Goal: Information Seeking & Learning: Learn about a topic

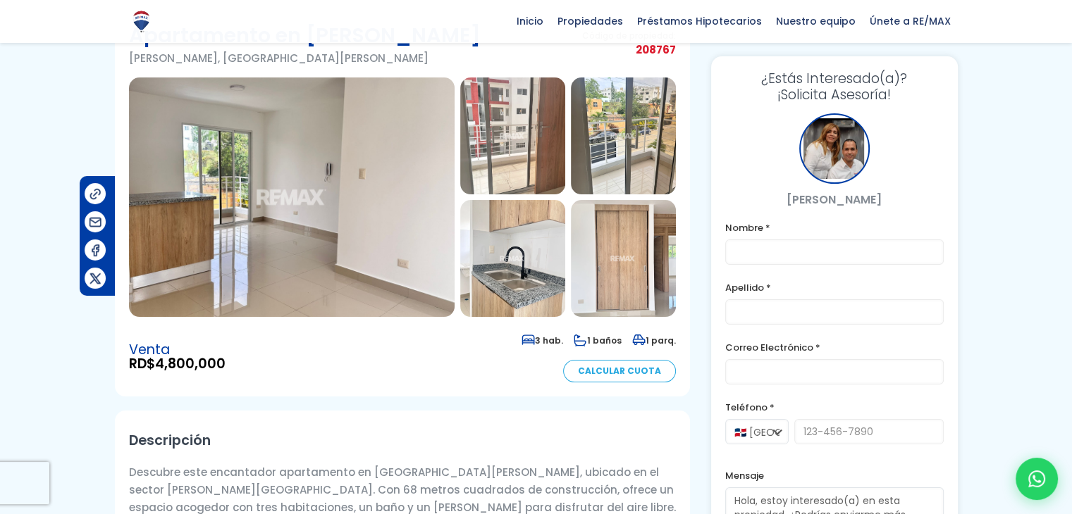
scroll to position [82, 0]
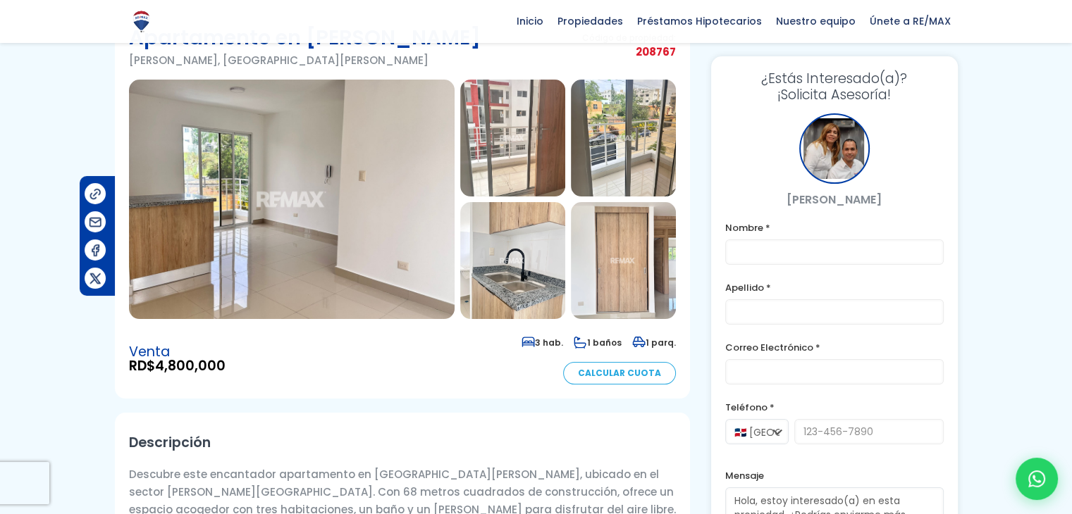
click at [321, 144] on img at bounding box center [292, 200] width 326 height 240
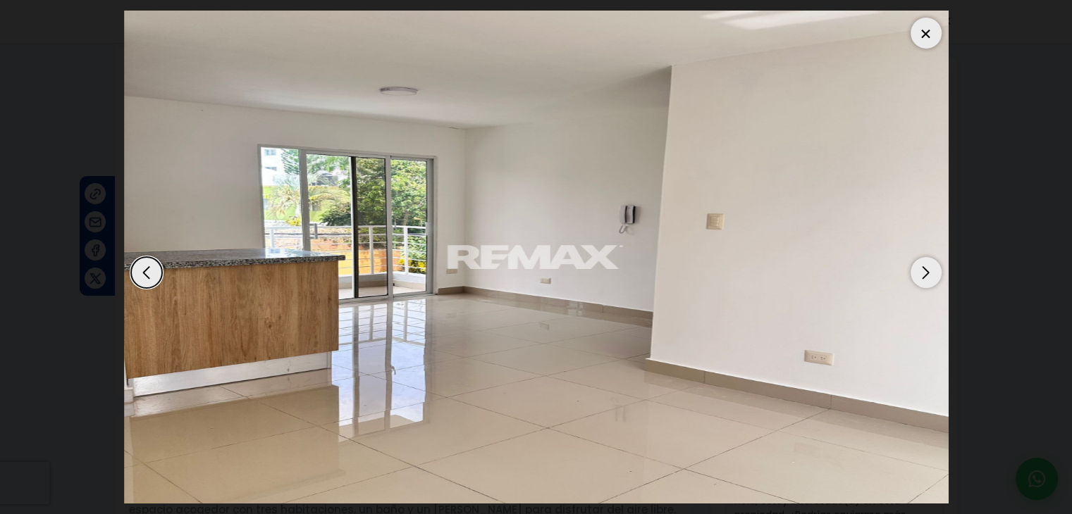
click at [922, 271] on div "Next slide" at bounding box center [925, 272] width 31 height 31
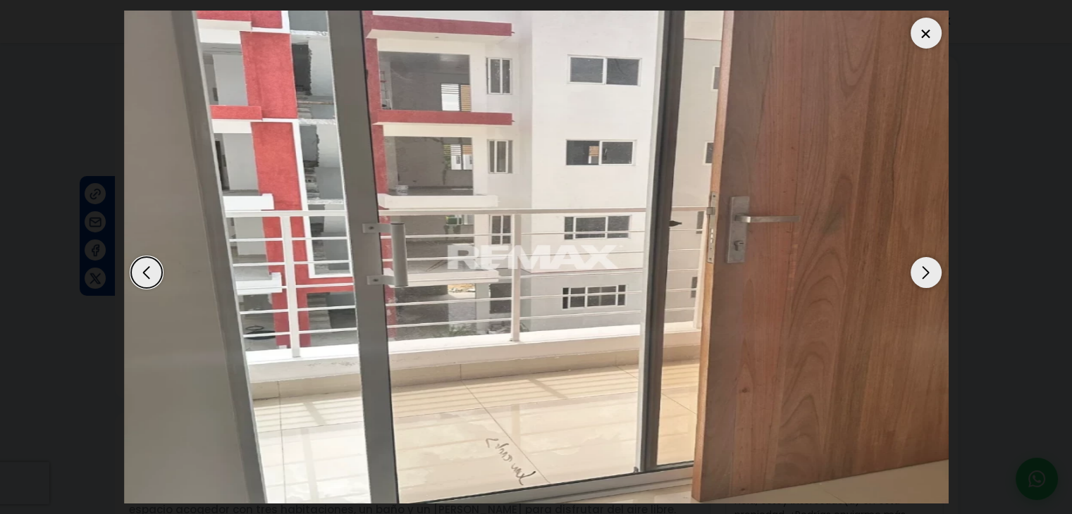
click at [922, 271] on div "Next slide" at bounding box center [925, 272] width 31 height 31
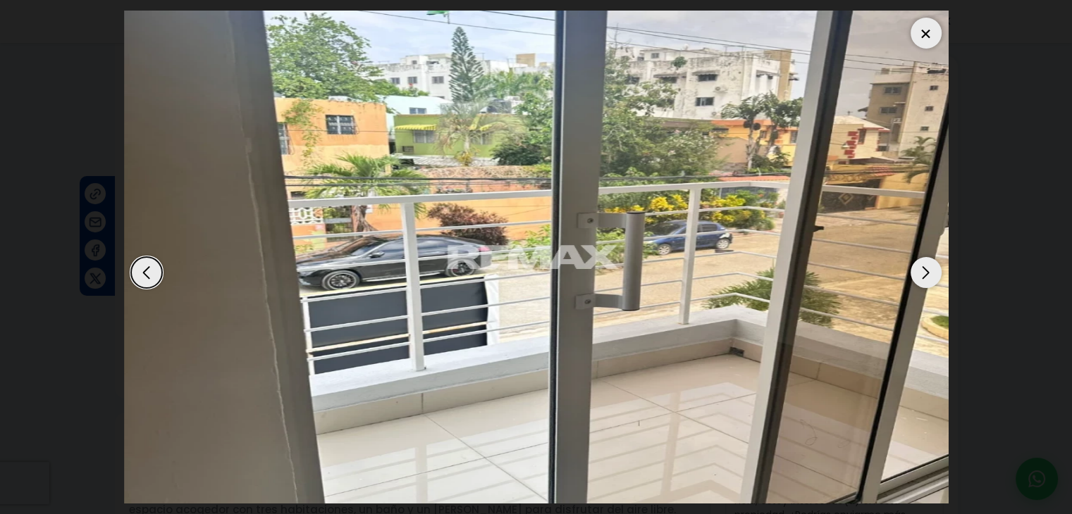
click at [922, 271] on div "Next slide" at bounding box center [925, 272] width 31 height 31
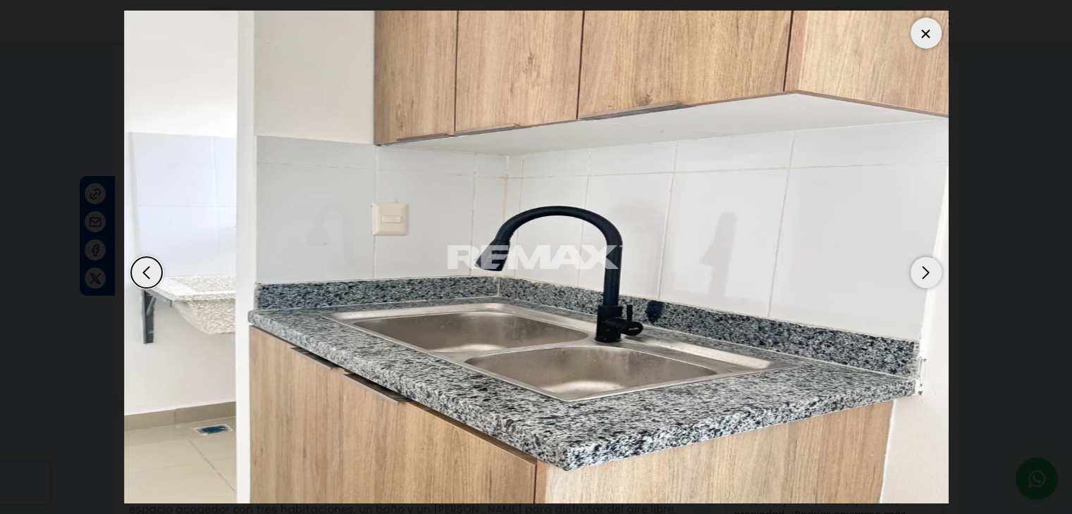
click at [922, 271] on div "Next slide" at bounding box center [925, 272] width 31 height 31
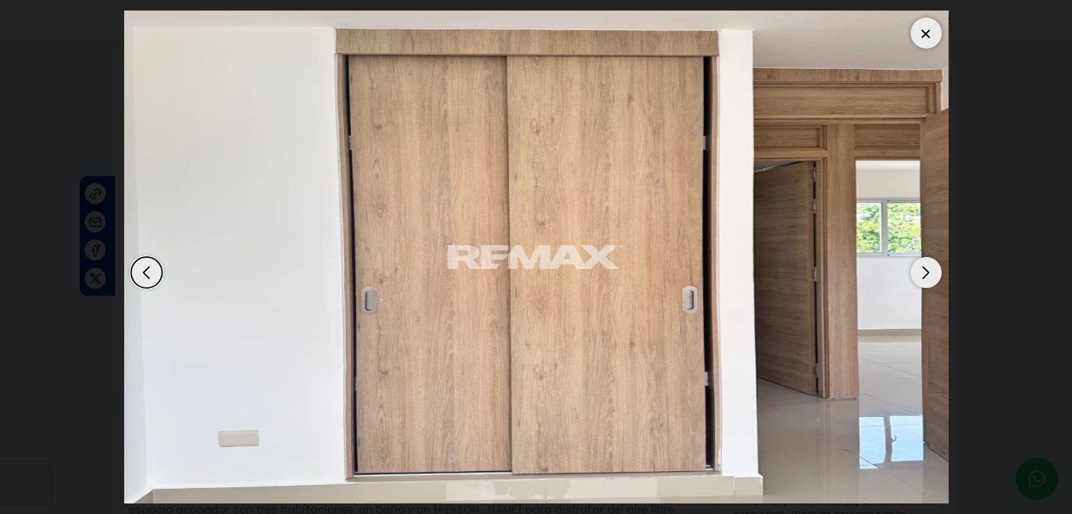
click at [144, 280] on div "Previous slide" at bounding box center [146, 272] width 31 height 31
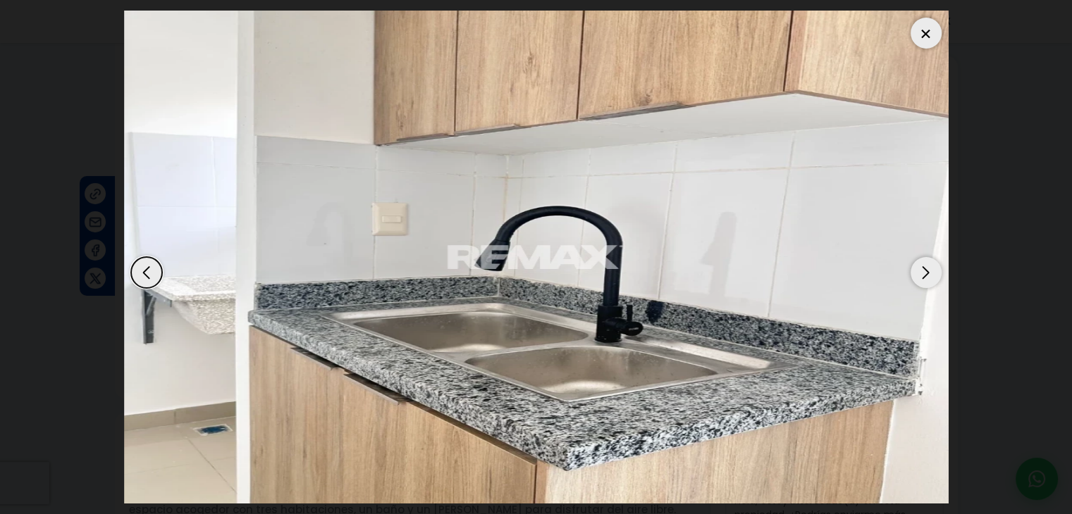
click at [924, 266] on div "Next slide" at bounding box center [925, 272] width 31 height 31
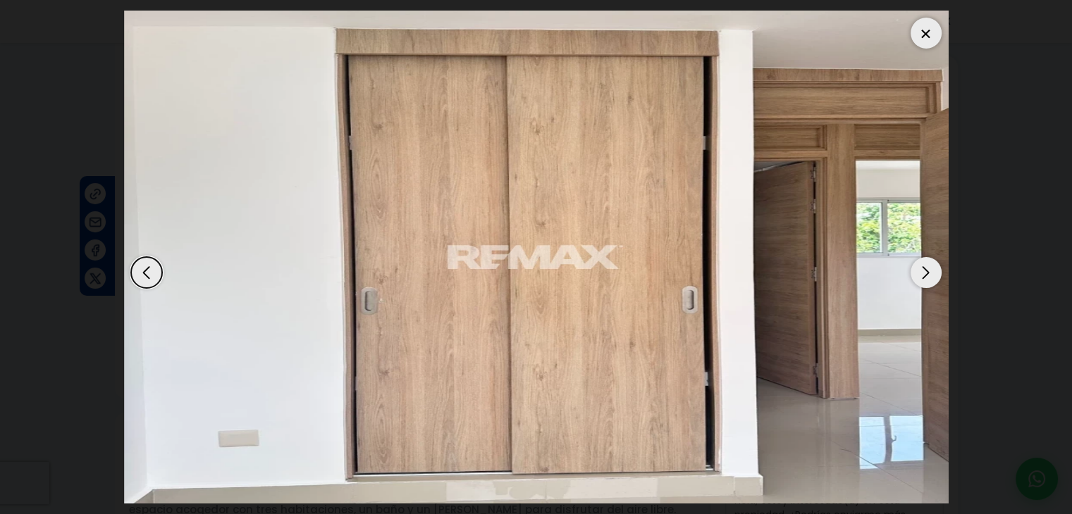
click at [924, 266] on div "Next slide" at bounding box center [925, 272] width 31 height 31
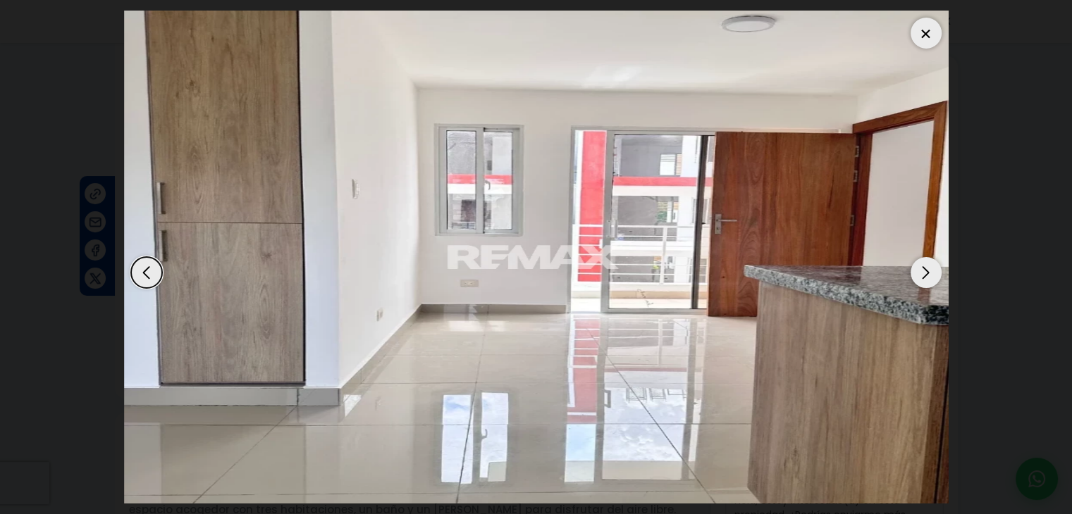
click at [152, 285] on div "Previous slide" at bounding box center [146, 272] width 31 height 31
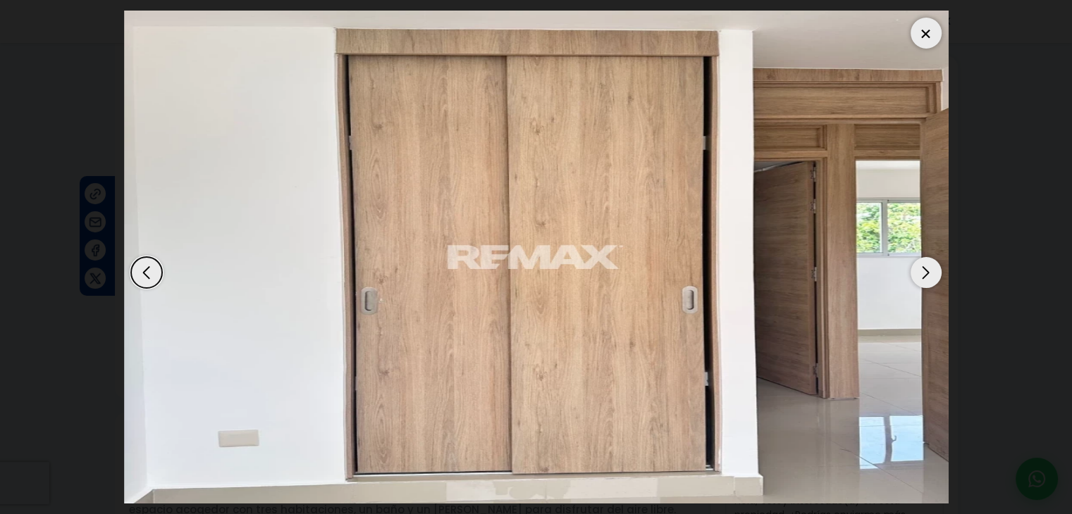
click at [927, 271] on div "Next slide" at bounding box center [925, 272] width 31 height 31
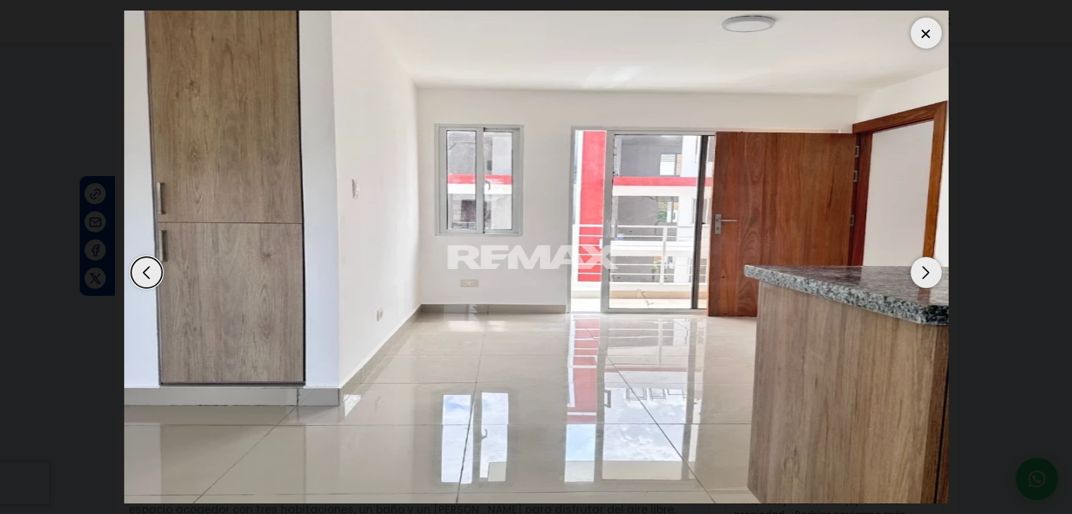
click at [927, 271] on div "Next slide" at bounding box center [925, 272] width 31 height 31
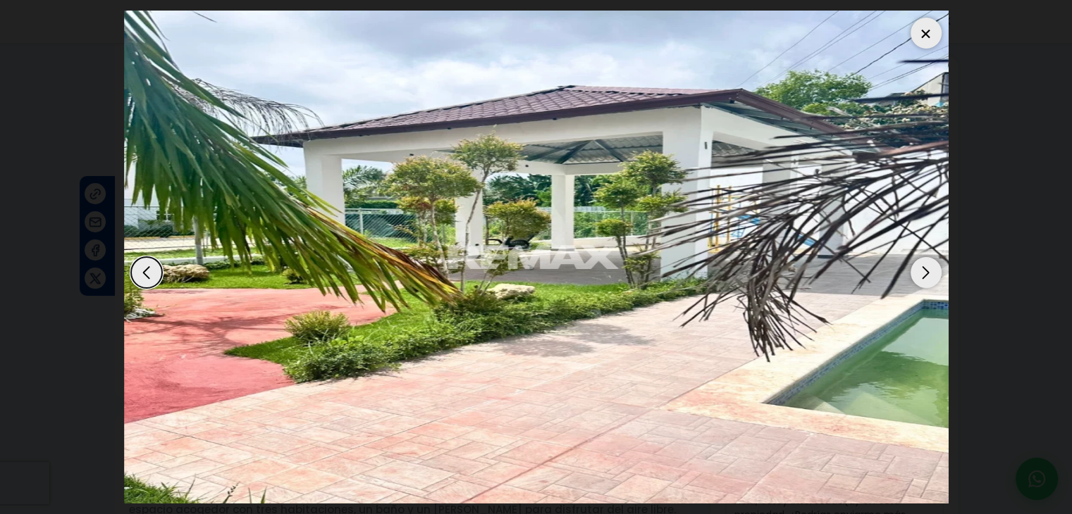
click at [147, 274] on div "Previous slide" at bounding box center [146, 272] width 31 height 31
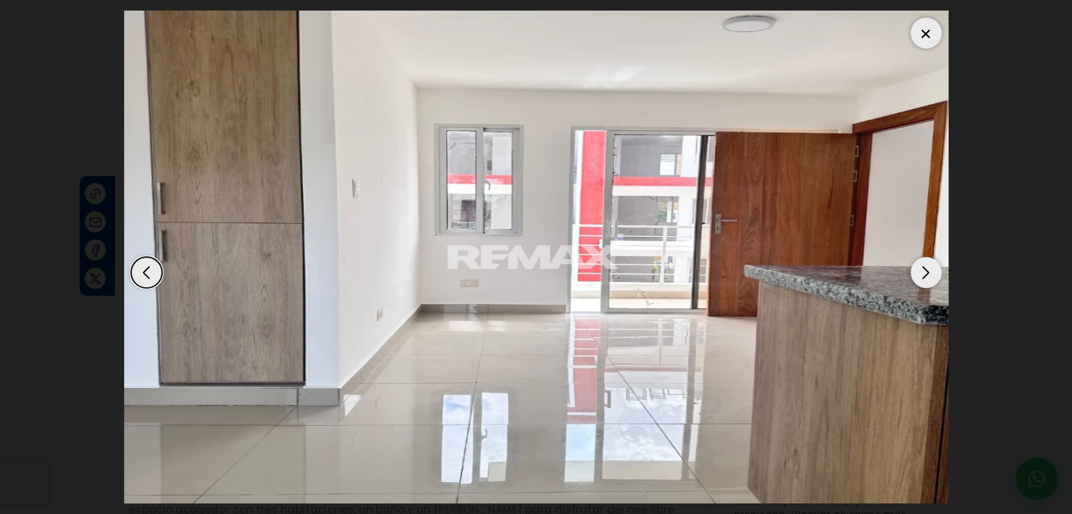
click at [144, 278] on div "Previous slide" at bounding box center [146, 272] width 31 height 31
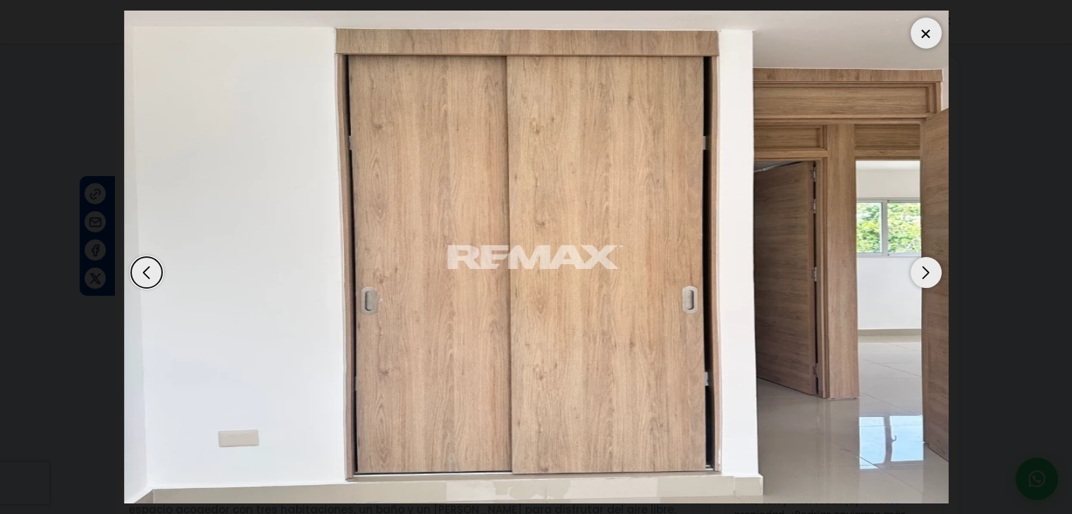
click at [144, 278] on div "Previous slide" at bounding box center [146, 272] width 31 height 31
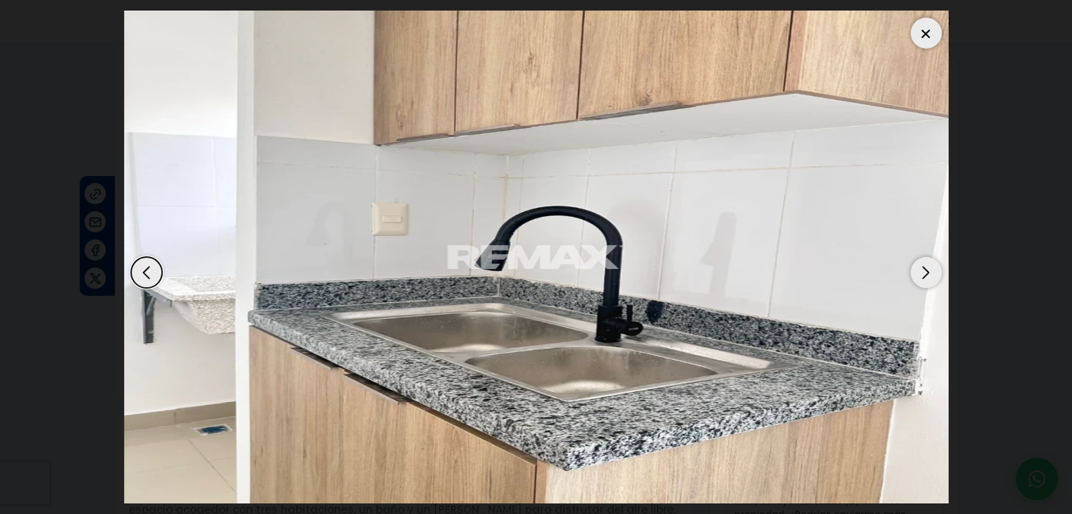
click at [144, 278] on div "Previous slide" at bounding box center [146, 272] width 31 height 31
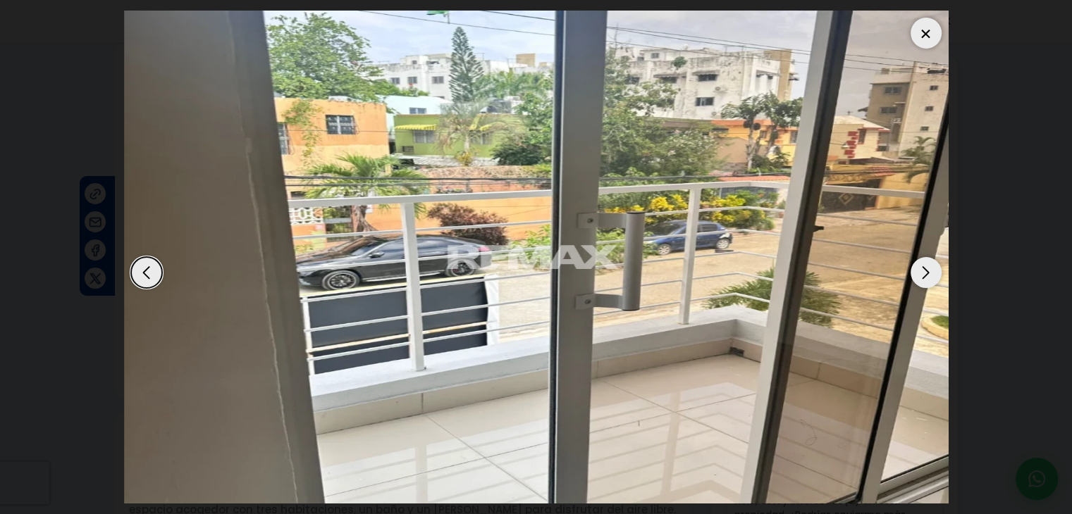
click at [144, 278] on div "Previous slide" at bounding box center [146, 272] width 31 height 31
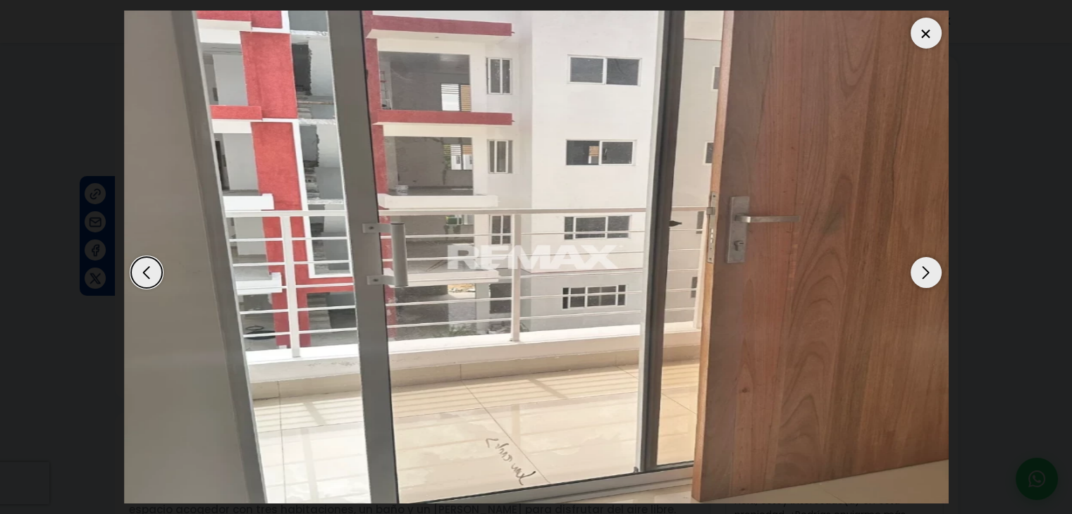
click at [144, 278] on div "Previous slide" at bounding box center [146, 272] width 31 height 31
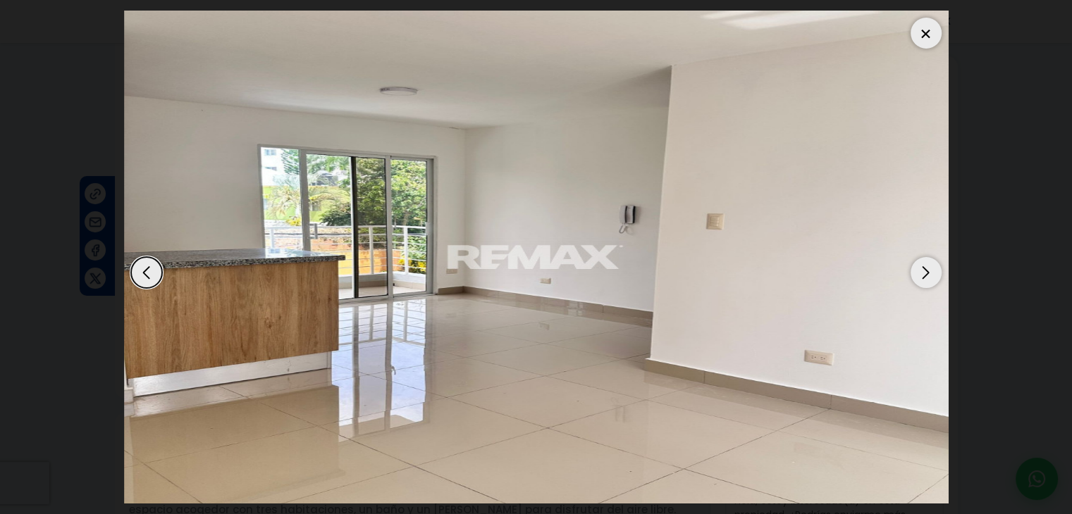
click at [916, 267] on div "Next slide" at bounding box center [925, 272] width 31 height 31
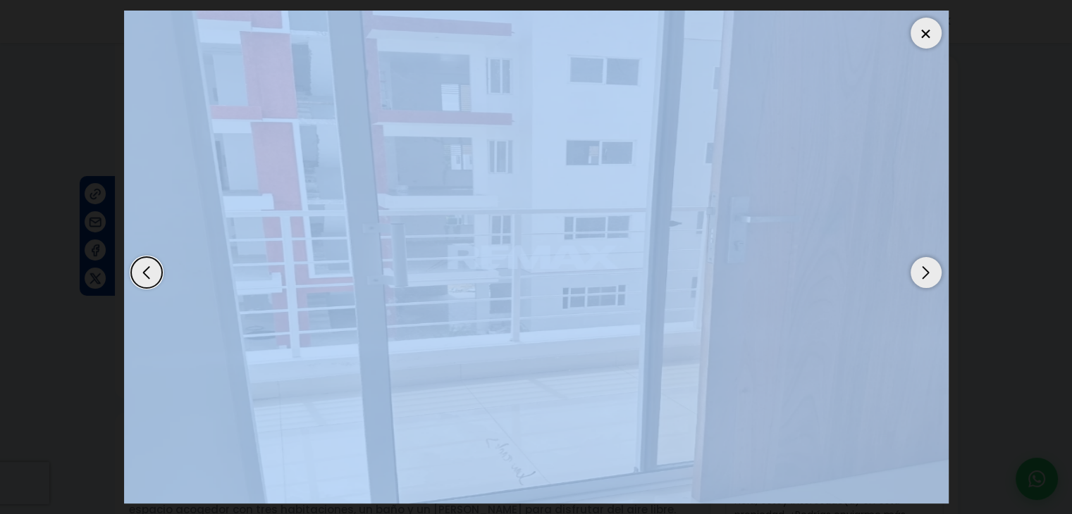
click at [916, 267] on div "Next slide" at bounding box center [925, 272] width 31 height 31
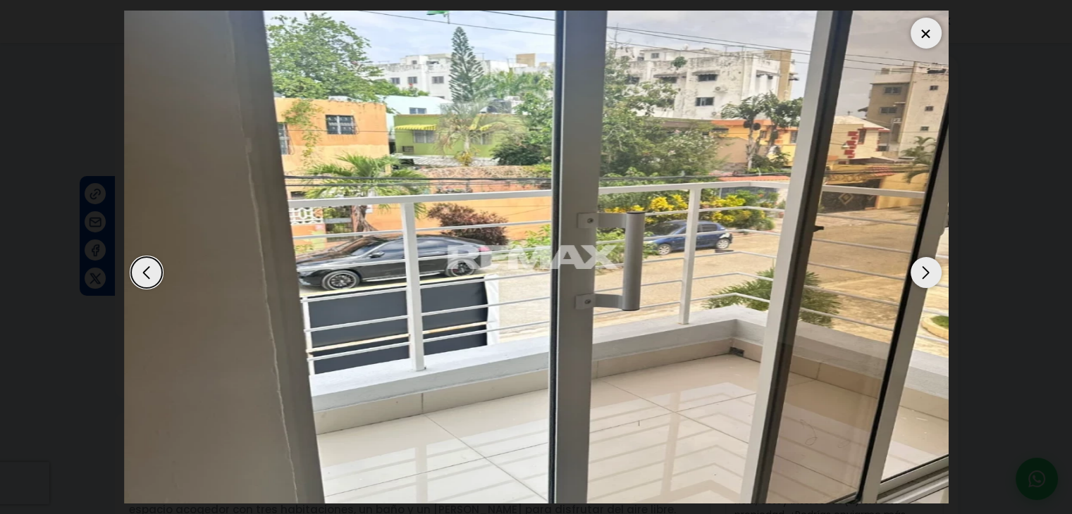
click at [916, 267] on div "Next slide" at bounding box center [925, 272] width 31 height 31
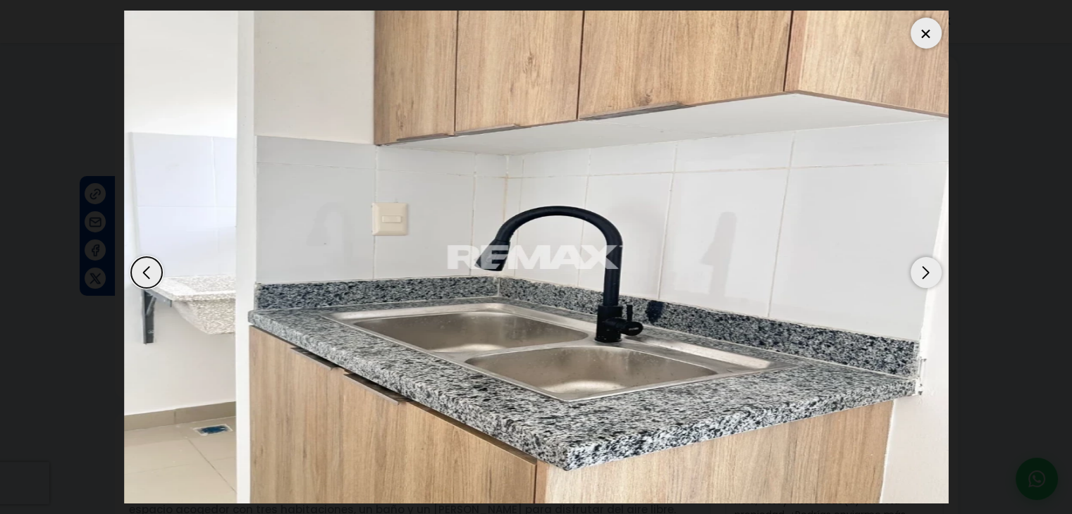
click at [916, 267] on div "Next slide" at bounding box center [925, 272] width 31 height 31
